Goal: Task Accomplishment & Management: Manage account settings

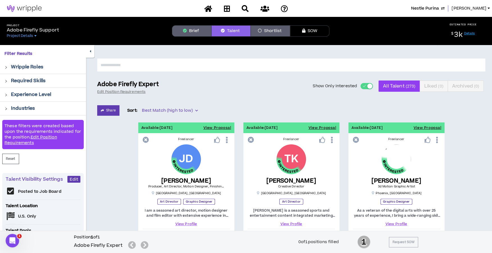
click at [434, 8] on span "Nestle Purina" at bounding box center [425, 8] width 28 height 6
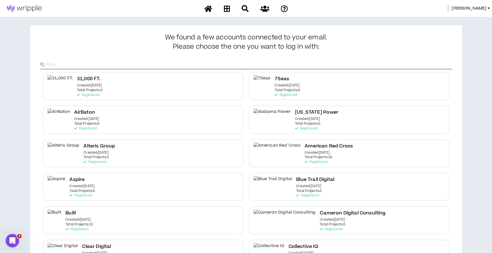
click at [176, 65] on input "text" at bounding box center [249, 64] width 406 height 8
click at [223, 65] on input "text" at bounding box center [249, 64] width 406 height 8
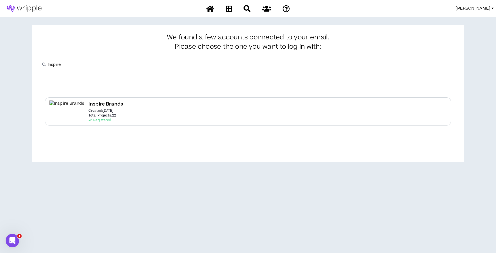
type input "Inspire"
click at [101, 118] on p "Registered" at bounding box center [100, 120] width 22 height 4
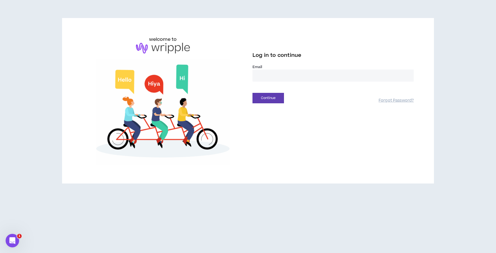
click at [267, 76] on input "email" at bounding box center [333, 75] width 161 height 12
type input "**********"
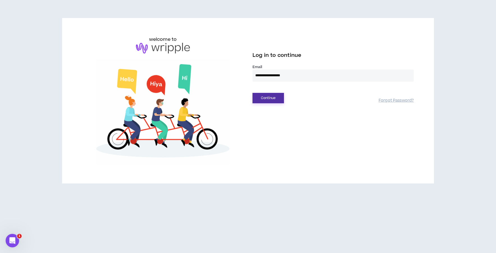
click at [267, 98] on button "Continue" at bounding box center [268, 98] width 31 height 10
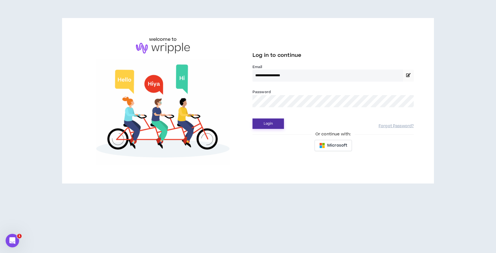
click at [263, 127] on button "Login" at bounding box center [268, 123] width 31 height 10
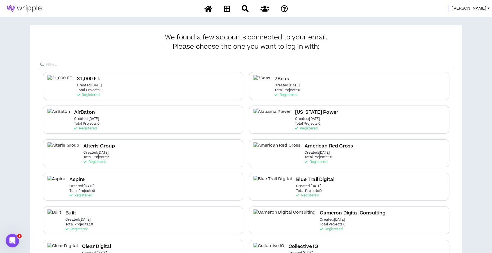
click at [209, 58] on div at bounding box center [246, 60] width 412 height 19
click at [209, 62] on input "text" at bounding box center [249, 64] width 406 height 8
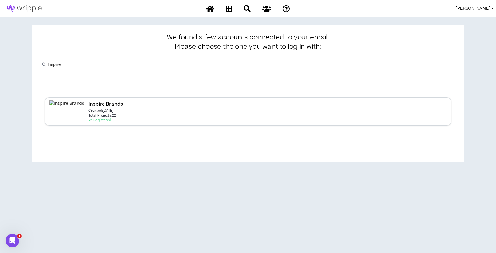
type input "Inspire"
click at [138, 105] on div "Inspire Brands Created: [DATE] Total Projects: 22 Registered" at bounding box center [248, 111] width 406 height 28
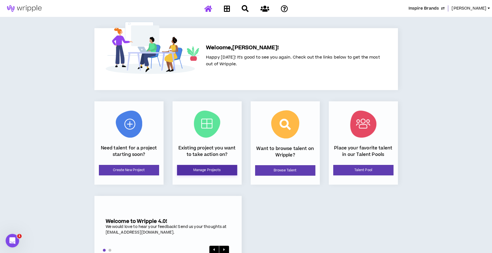
click at [205, 168] on link "Manage Projects" at bounding box center [207, 170] width 60 height 10
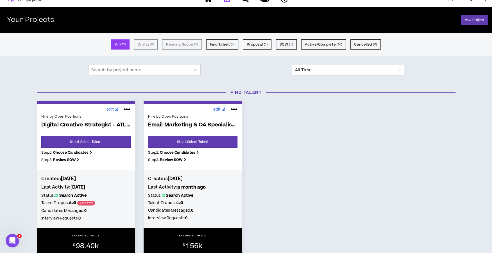
scroll to position [13, 0]
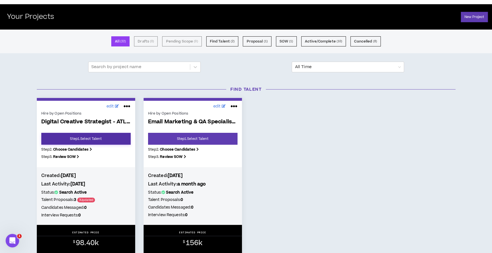
click at [96, 137] on link "Step 1 . Select Talent" at bounding box center [85, 139] width 89 height 12
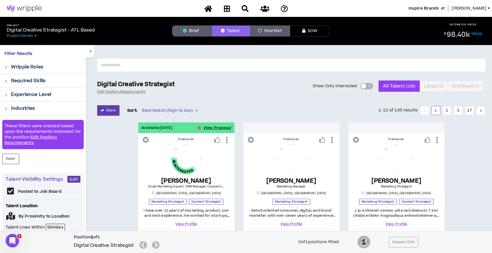
click at [367, 87] on span "button" at bounding box center [368, 86] width 3 height 6
